Goal: Task Accomplishment & Management: Manage account settings

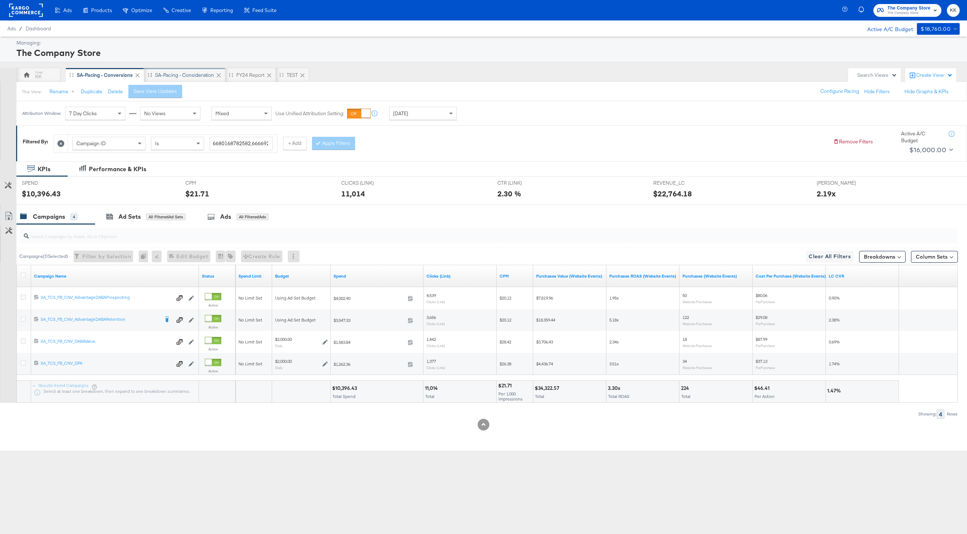
click at [181, 72] on div "SA-Pacing - Consideration" at bounding box center [184, 75] width 59 height 7
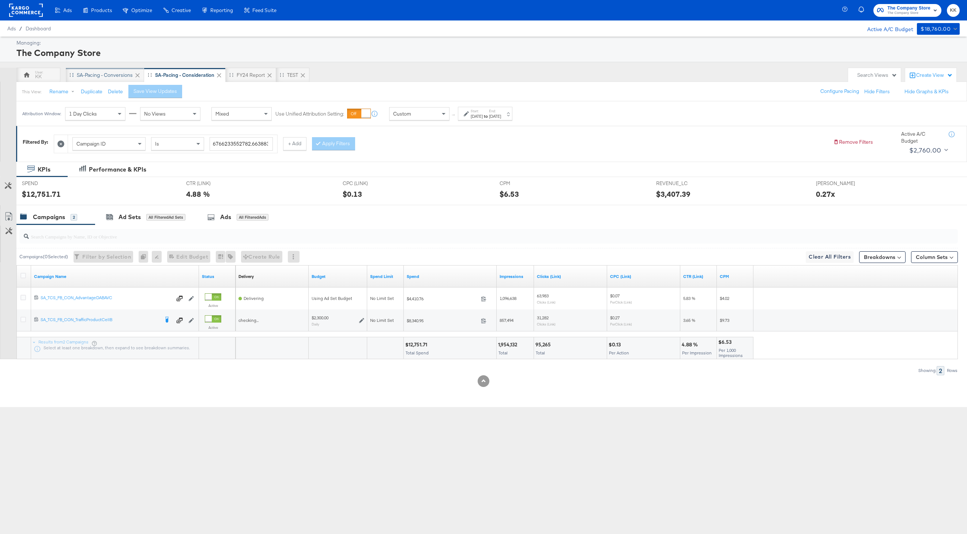
click at [112, 75] on div "SA-Pacing - Conversions" at bounding box center [105, 75] width 56 height 7
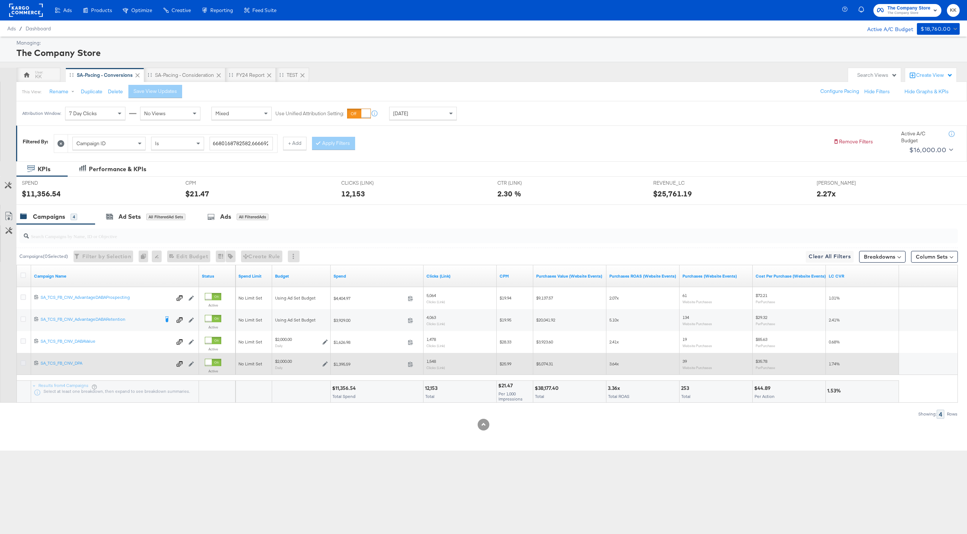
click at [24, 364] on icon at bounding box center [22, 362] width 5 height 5
click at [0, 0] on input "checkbox" at bounding box center [0, 0] width 0 height 0
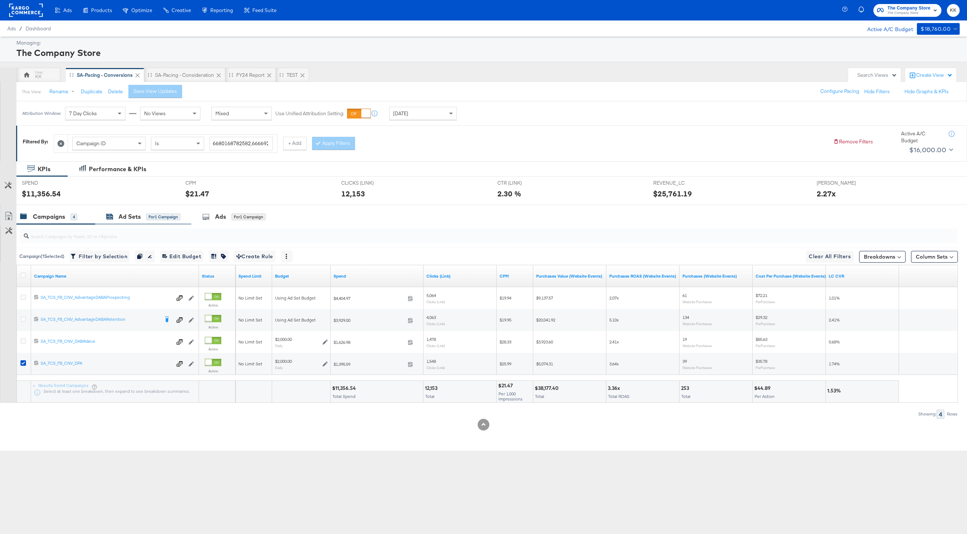
click at [125, 213] on div "Ad Sets" at bounding box center [130, 217] width 22 height 8
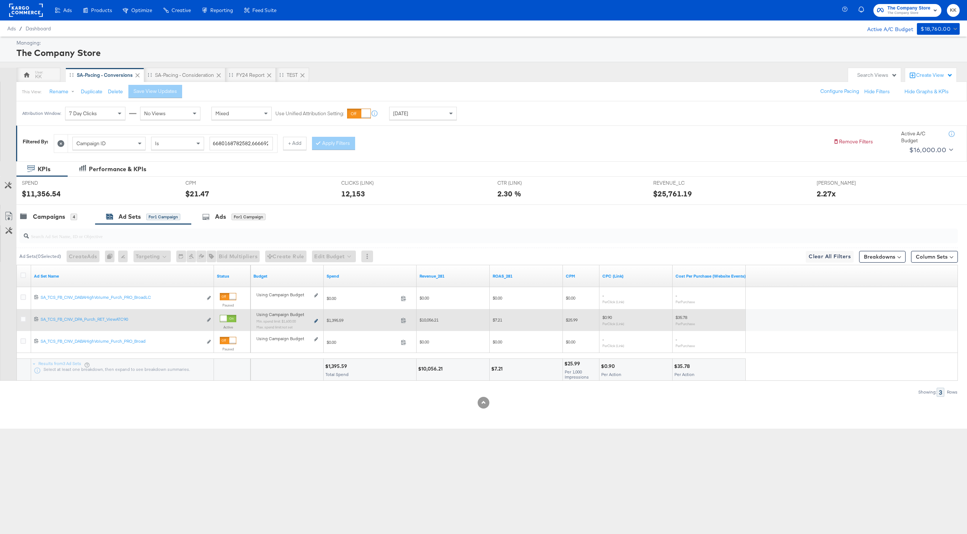
click at [316, 321] on icon at bounding box center [316, 321] width 4 height 4
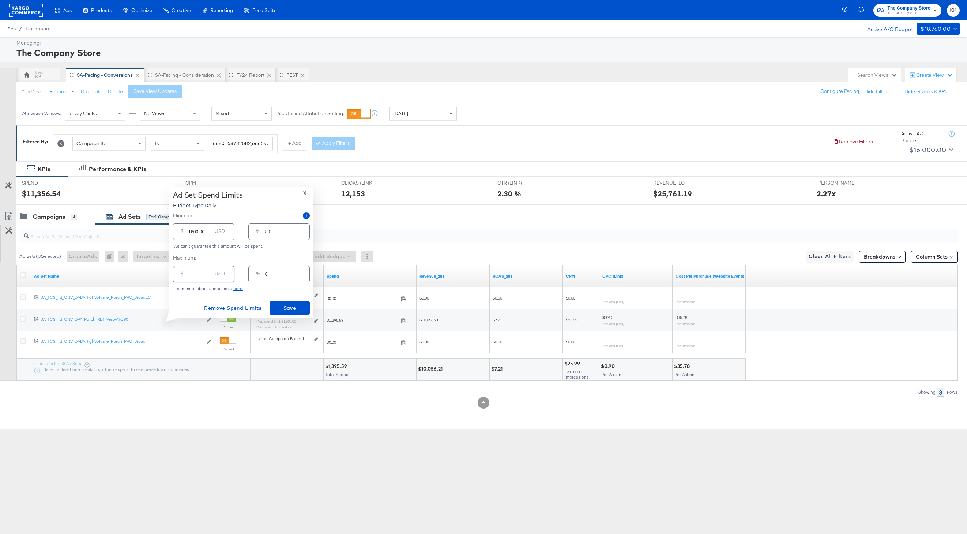
click at [194, 275] on input "number" at bounding box center [199, 271] width 23 height 16
type input "20"
type input "1"
type input "200"
type input "10"
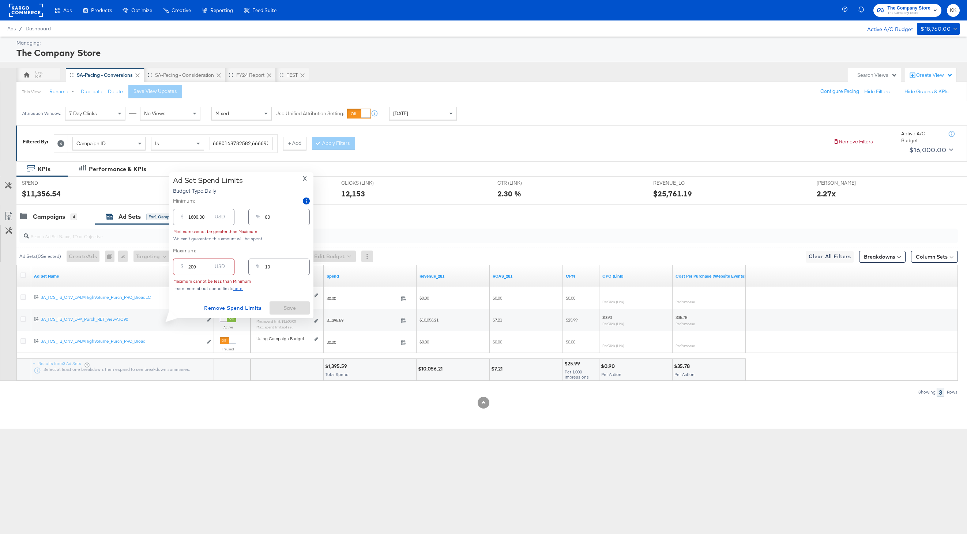
type input "2000"
type input "100"
type input "2000.00"
click at [283, 309] on span "Save" at bounding box center [290, 308] width 34 height 9
